Goal: Information Seeking & Learning: Learn about a topic

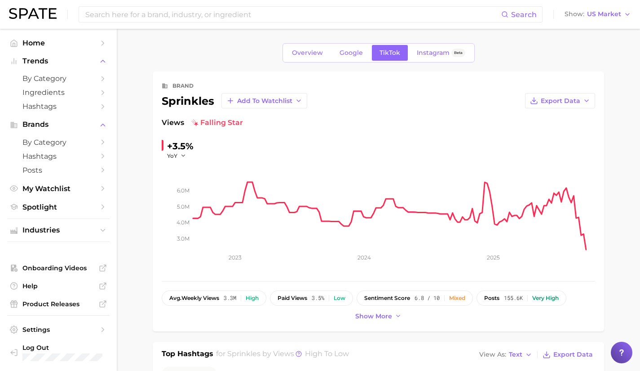
click at [332, 261] on icon "3.0m 4.0m 5.0m 6.0m 2023 2024 2025" at bounding box center [379, 216] width 434 height 112
click at [202, 15] on input at bounding box center [292, 14] width 417 height 15
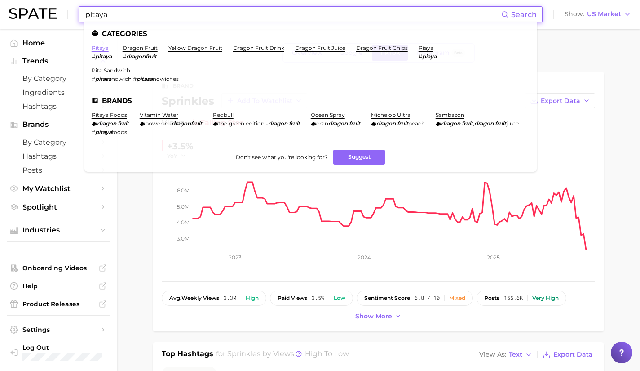
type input "pitaya"
click at [101, 50] on link "pitaya" at bounding box center [100, 47] width 17 height 7
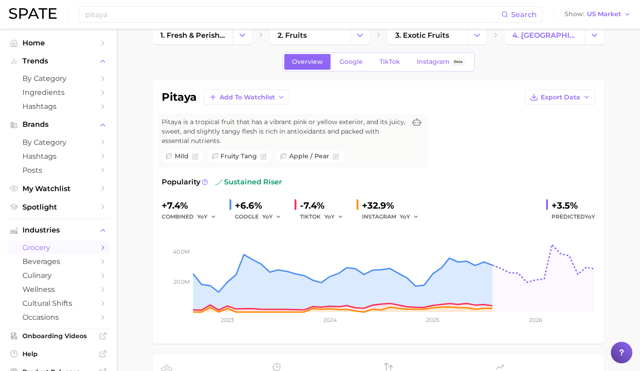
scroll to position [18, 0]
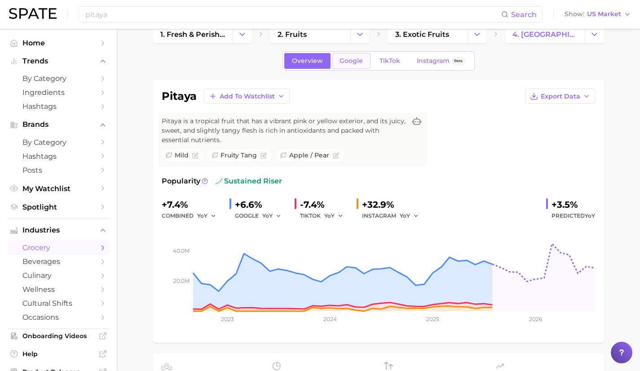
click at [352, 58] on span "Google" at bounding box center [351, 61] width 23 height 8
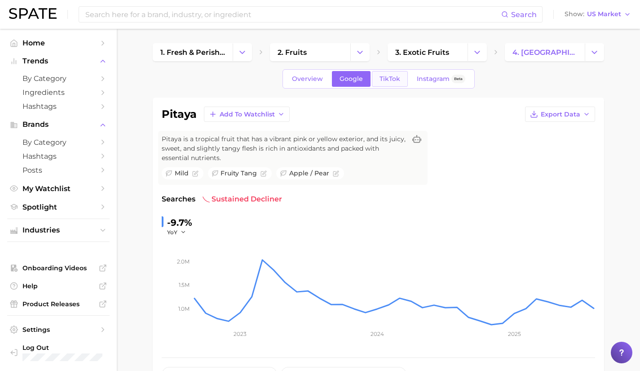
click at [381, 84] on link "TikTok" at bounding box center [390, 79] width 36 height 16
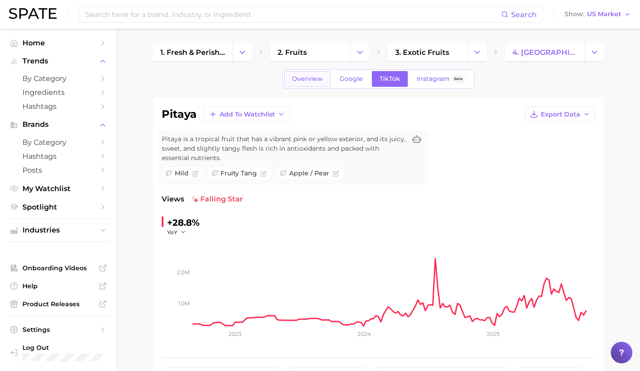
click at [299, 81] on span "Overview" at bounding box center [307, 79] width 31 height 8
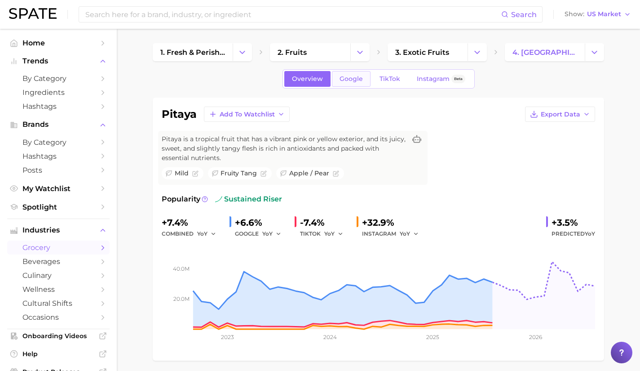
click at [346, 81] on span "Google" at bounding box center [351, 79] width 23 height 8
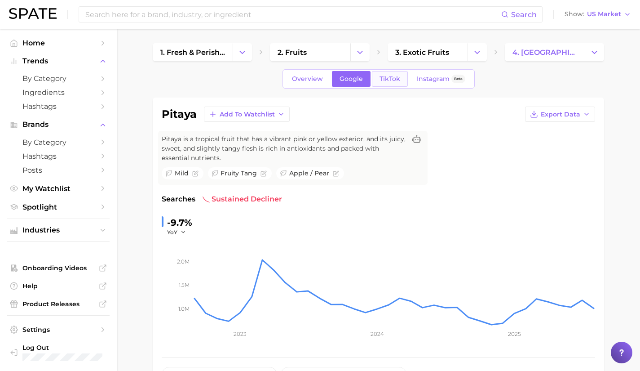
click at [385, 76] on span "TikTok" at bounding box center [390, 79] width 21 height 8
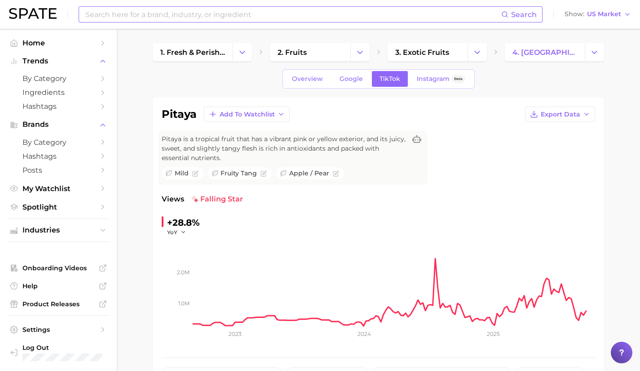
click at [199, 14] on input at bounding box center [292, 14] width 417 height 15
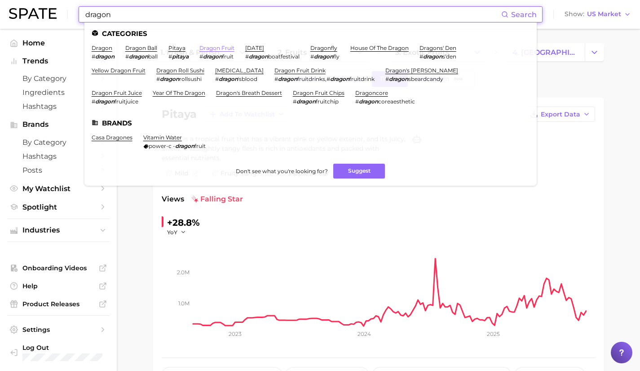
type input "dragon"
click at [211, 45] on link "dragon fruit" at bounding box center [217, 47] width 35 height 7
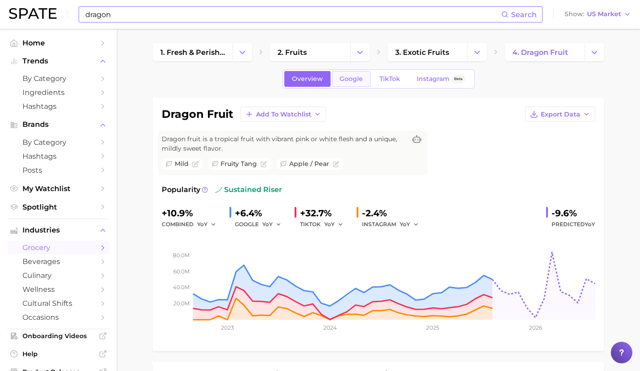
click at [344, 75] on span "Google" at bounding box center [351, 79] width 23 height 8
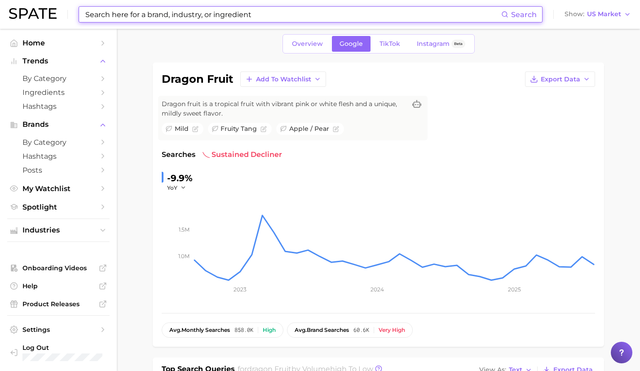
scroll to position [36, 0]
click at [389, 40] on span "TikTok" at bounding box center [390, 44] width 21 height 8
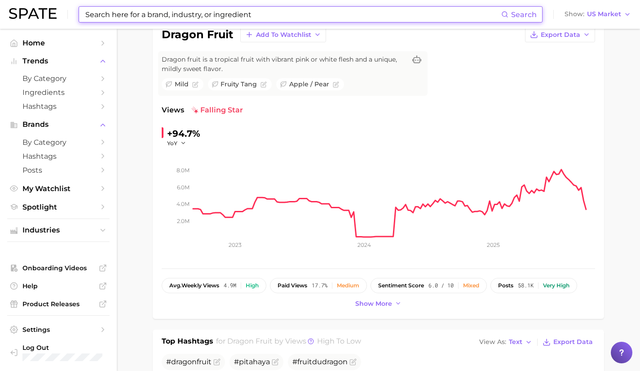
scroll to position [80, 0]
